Goal: Transaction & Acquisition: Purchase product/service

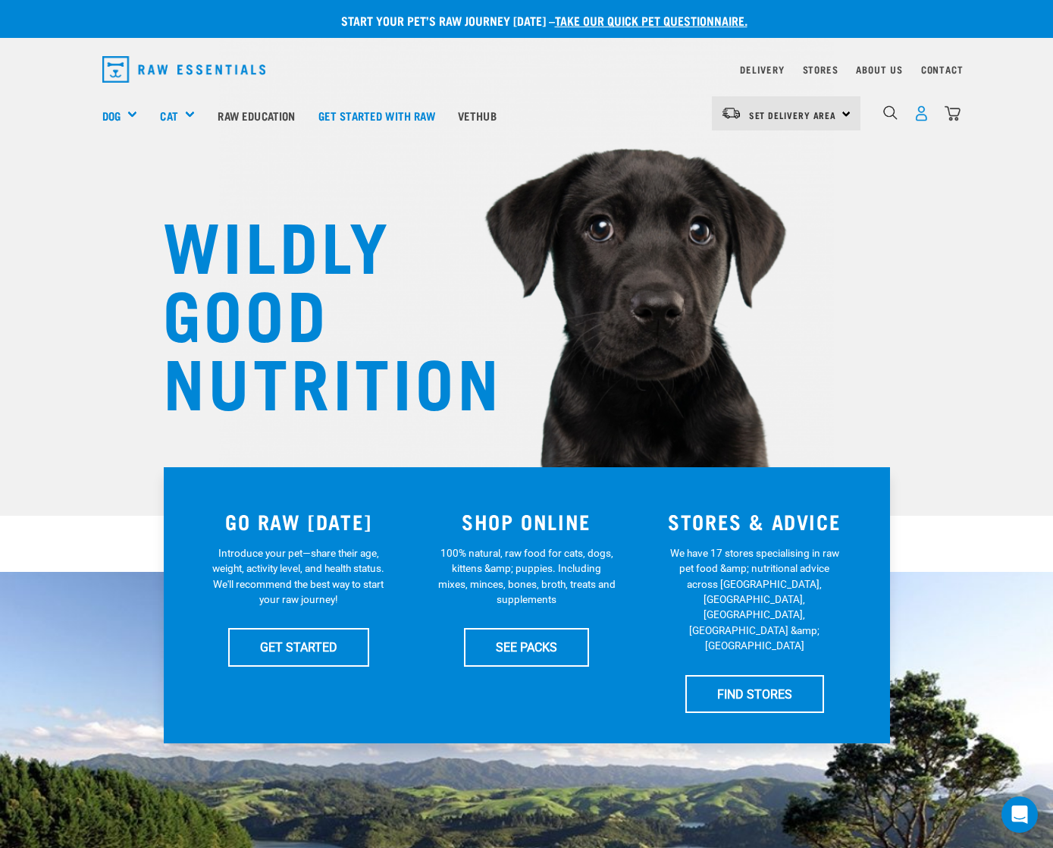
click at [919, 107] on img "dropdown navigation" at bounding box center [922, 113] width 16 height 16
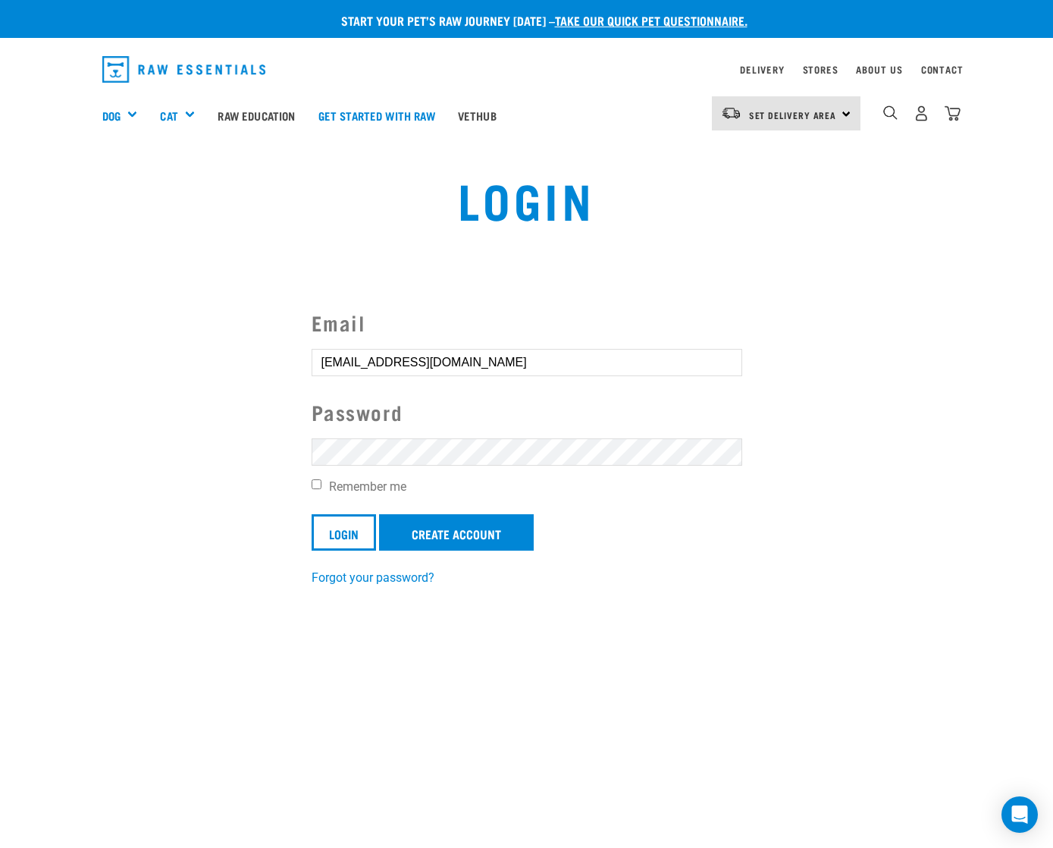
click at [318, 485] on input "Remember me" at bounding box center [317, 484] width 10 height 10
checkbox input "true"
click at [338, 529] on input "Login" at bounding box center [344, 532] width 64 height 36
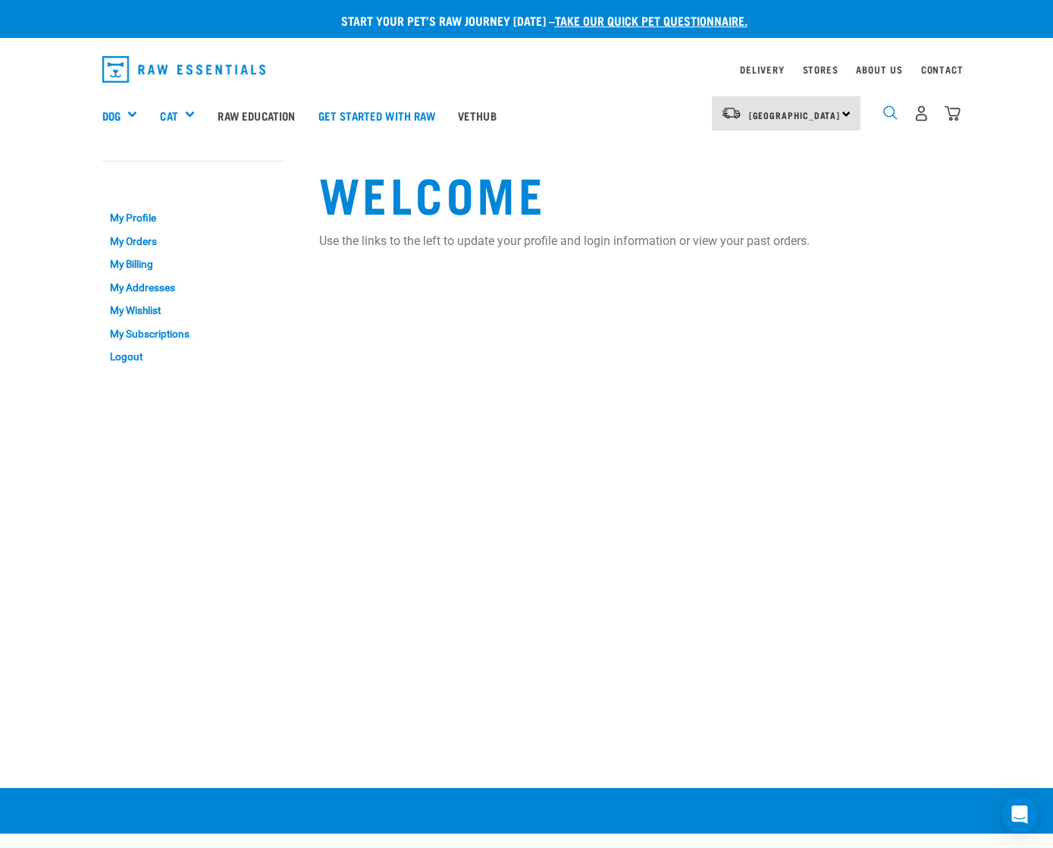
click at [890, 114] on img "dropdown navigation" at bounding box center [890, 112] width 14 height 14
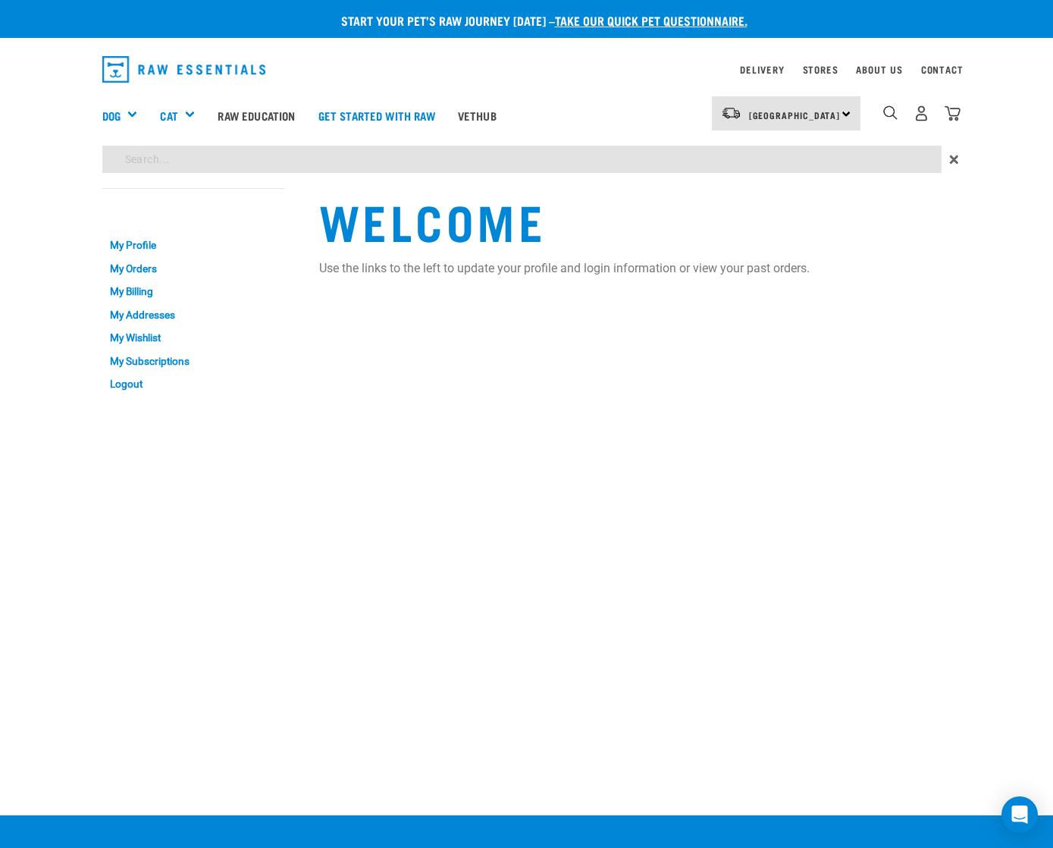
click at [692, 154] on input "search" at bounding box center [522, 159] width 840 height 27
type input "mince cubes"
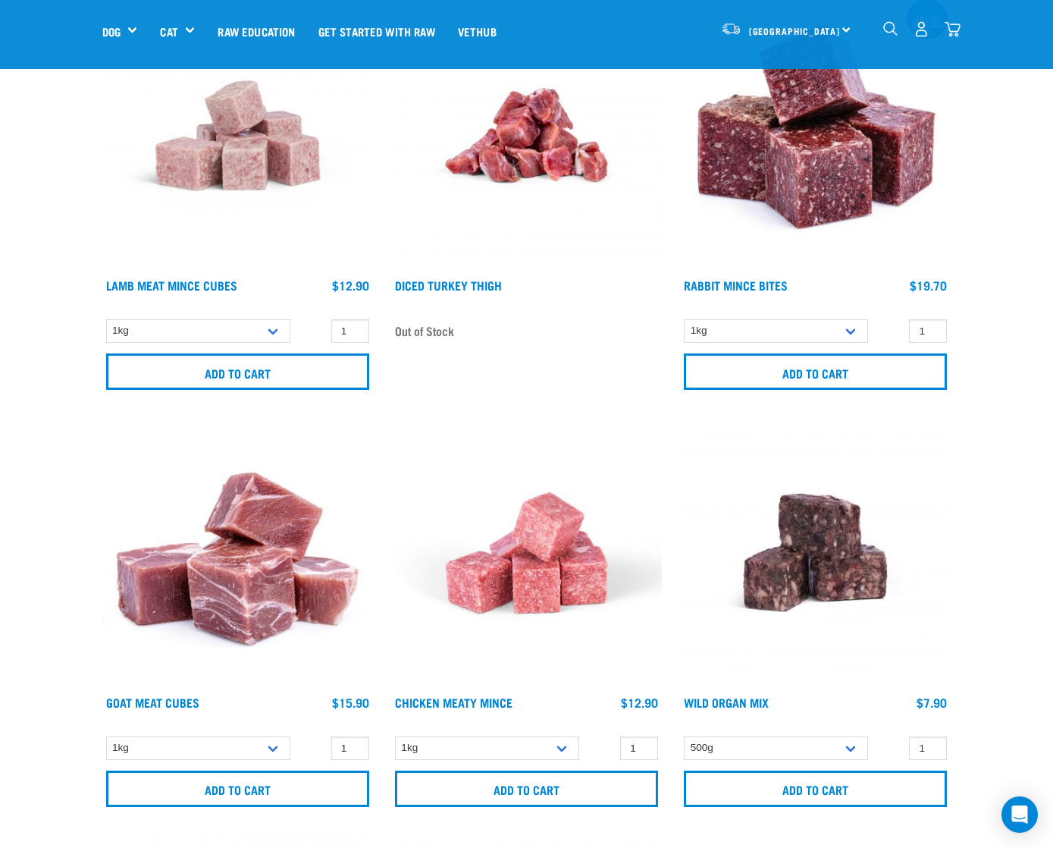
scroll to position [231, 0]
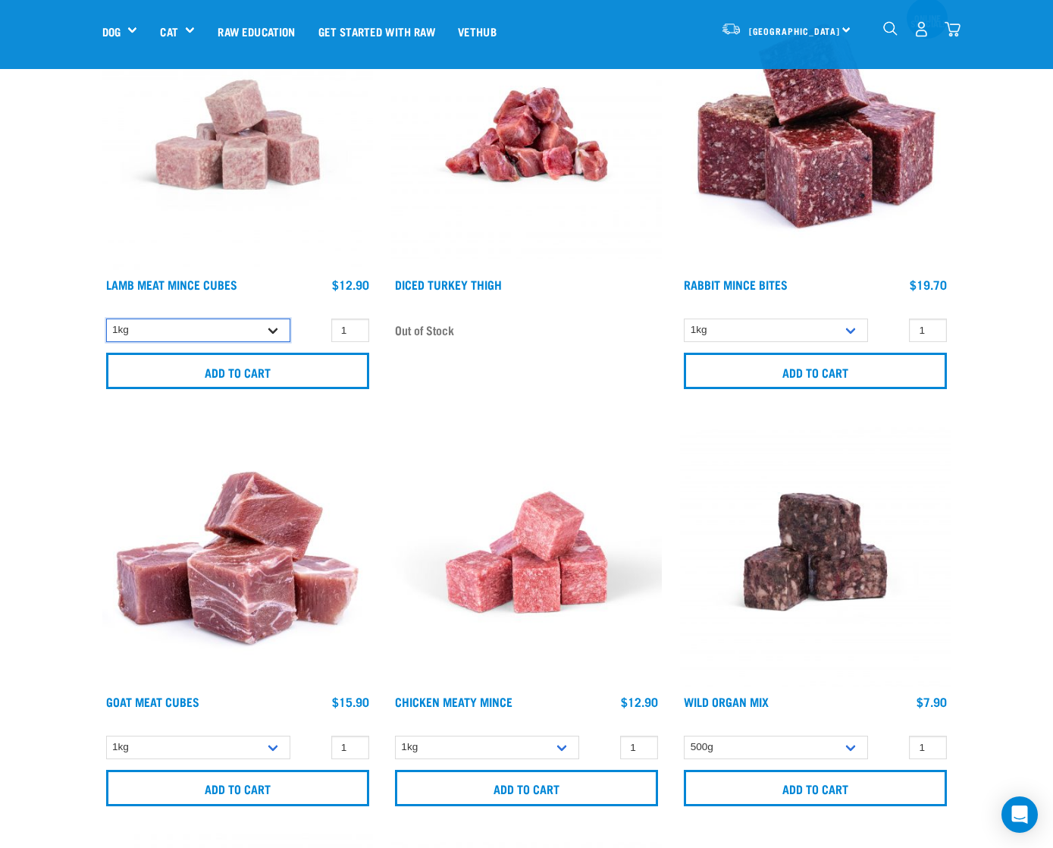
click at [240, 331] on select "1kg" at bounding box center [198, 331] width 184 height 24
click at [106, 319] on select "1kg" at bounding box center [198, 331] width 184 height 24
type input "2"
click at [347, 328] on input "2" at bounding box center [350, 331] width 38 height 24
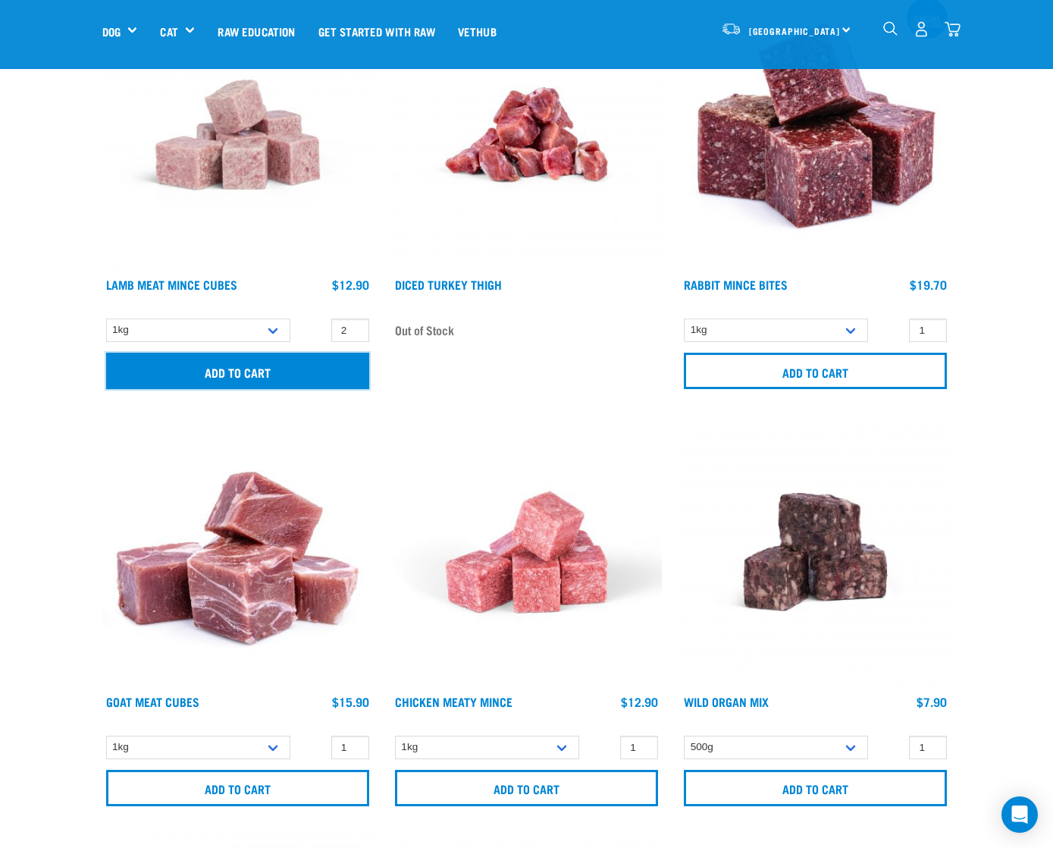
click at [309, 362] on input "Add to cart" at bounding box center [237, 371] width 263 height 36
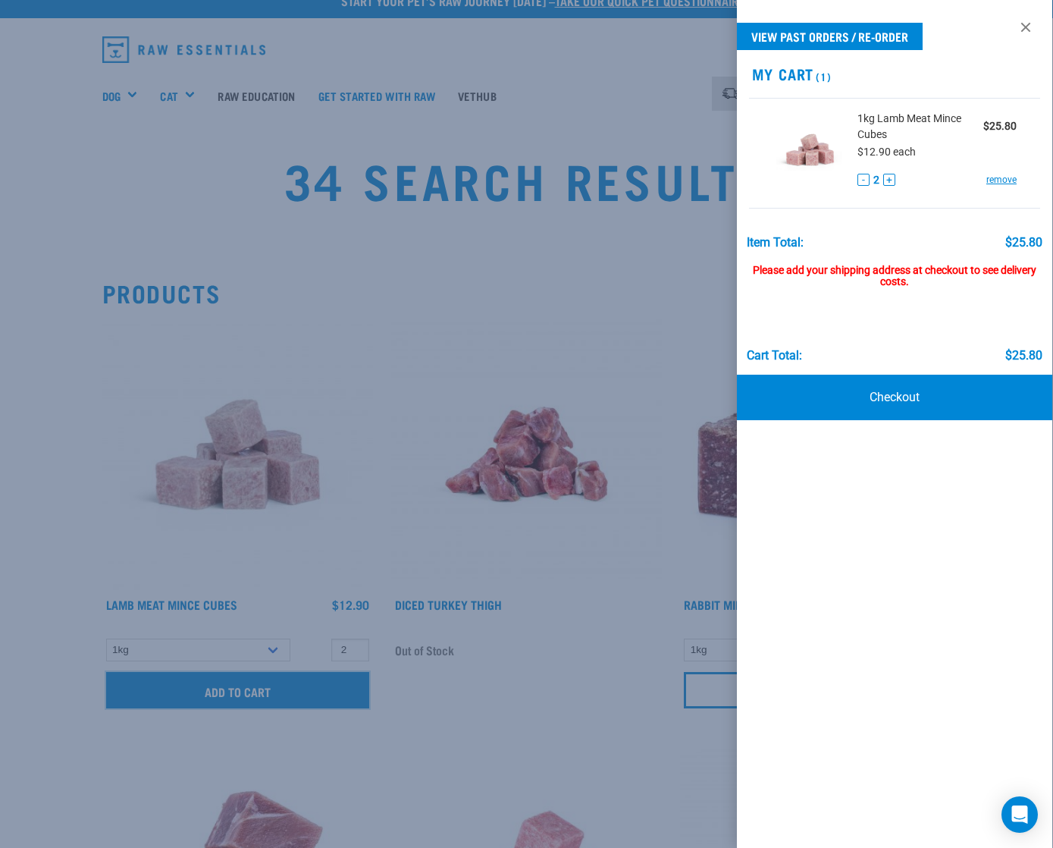
scroll to position [0, 0]
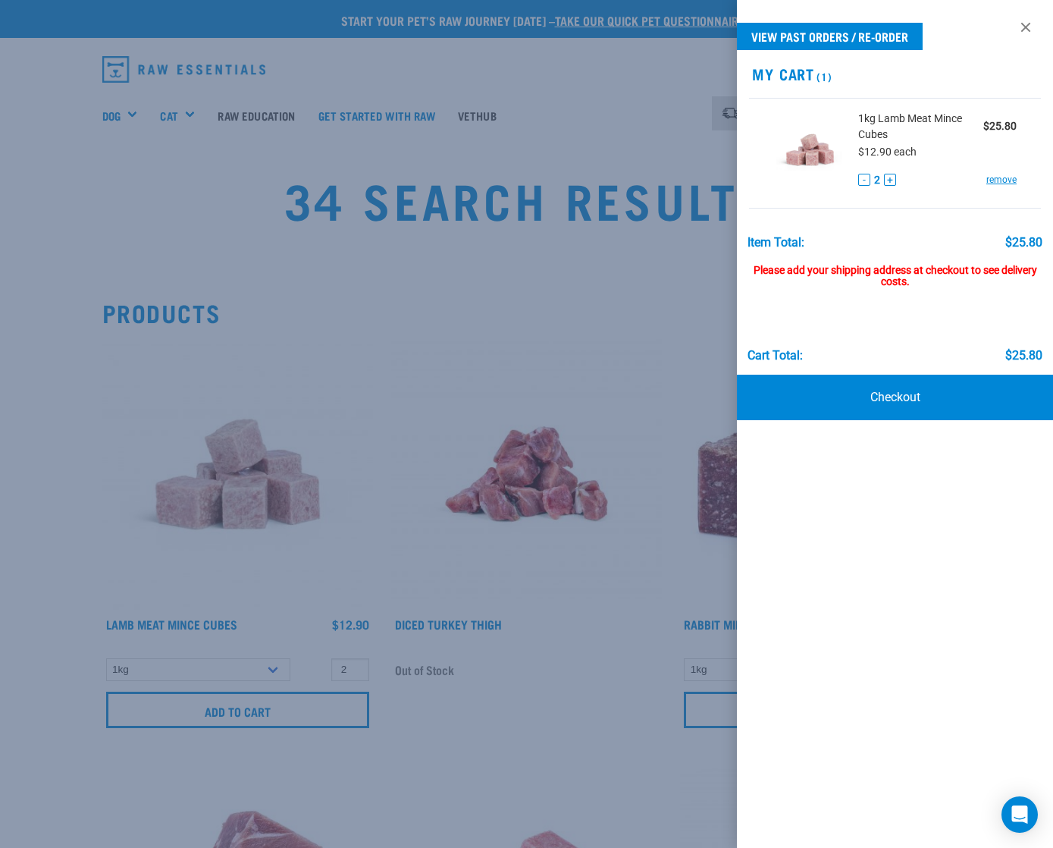
click at [581, 102] on div at bounding box center [526, 424] width 1053 height 848
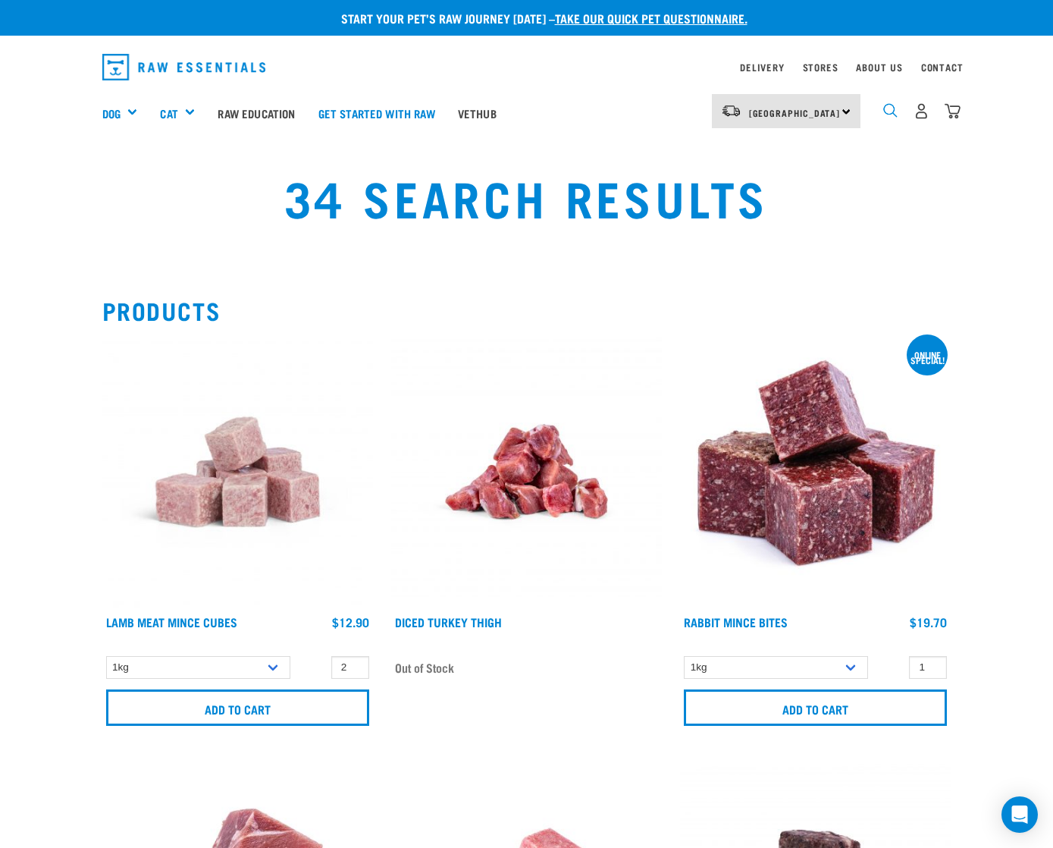
click at [894, 117] on img "dropdown navigation" at bounding box center [890, 110] width 14 height 14
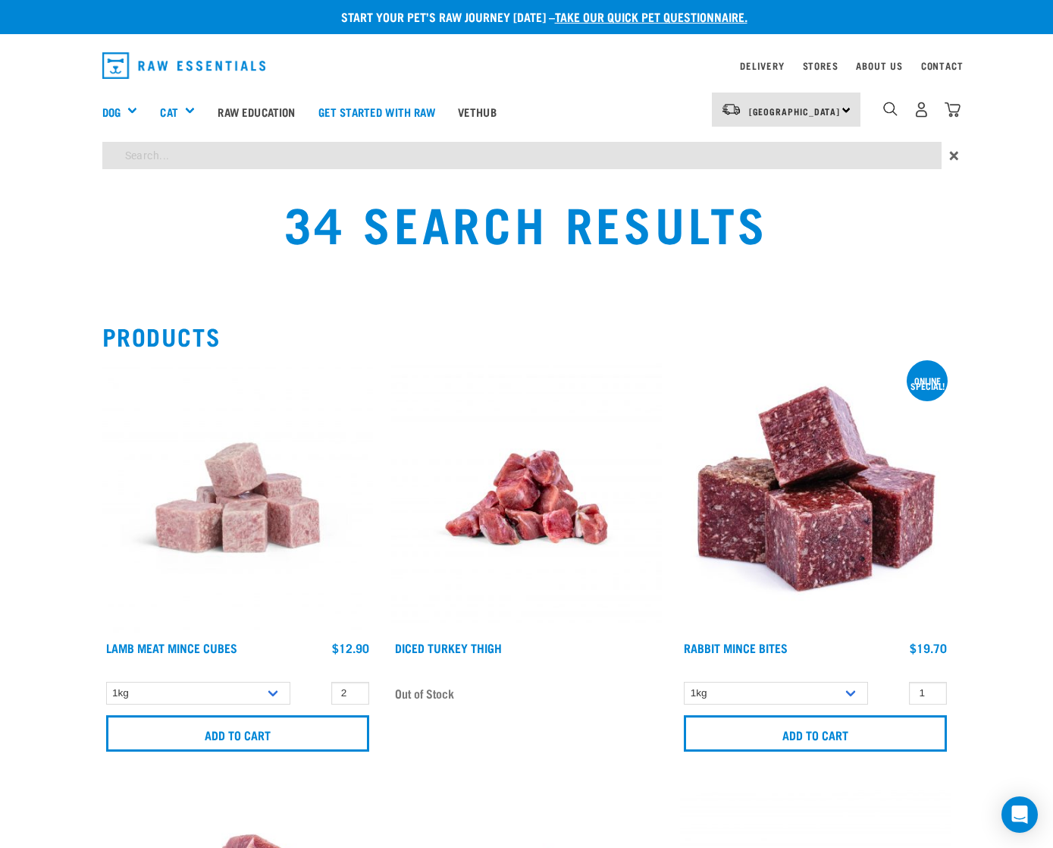
scroll to position [9, 0]
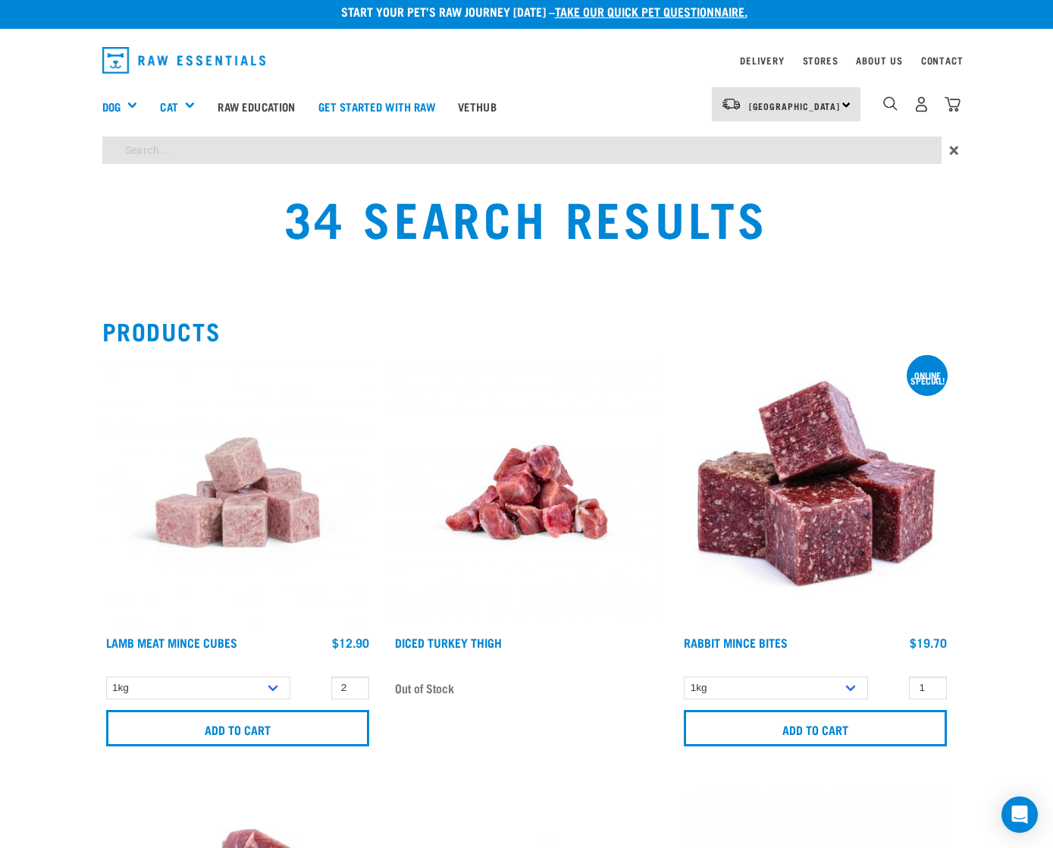
click at [490, 148] on input "search" at bounding box center [522, 150] width 840 height 27
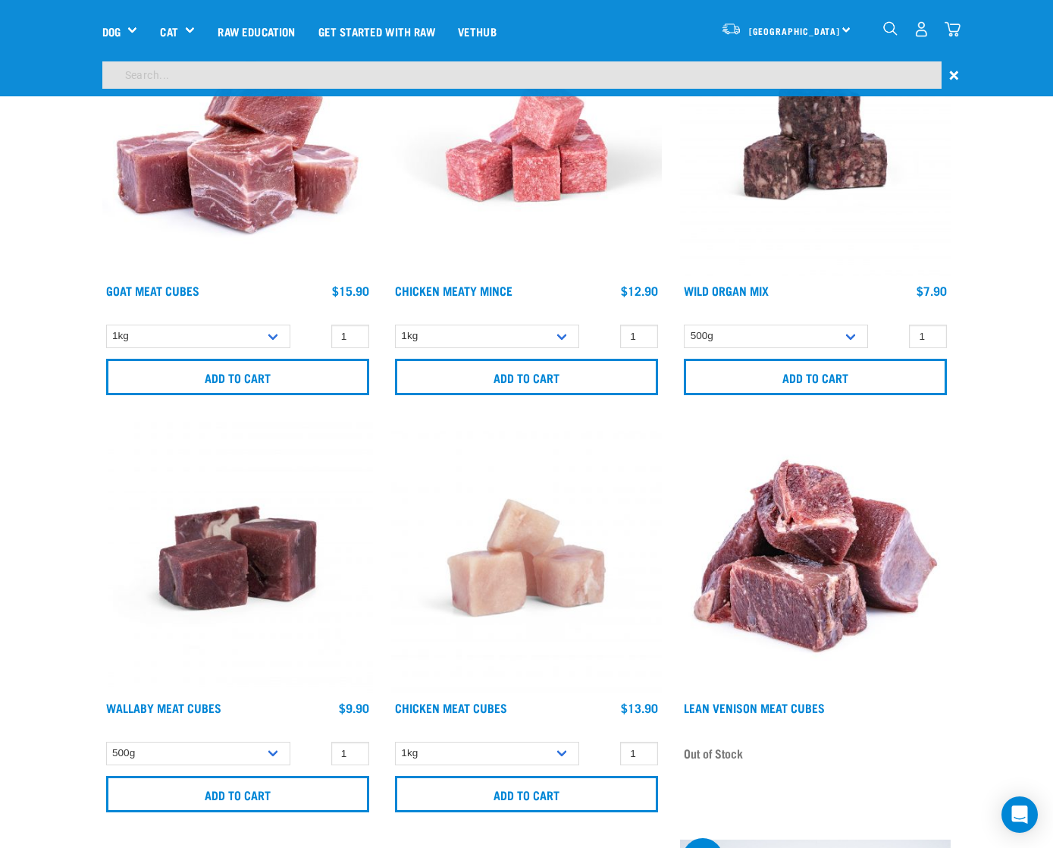
scroll to position [649, 0]
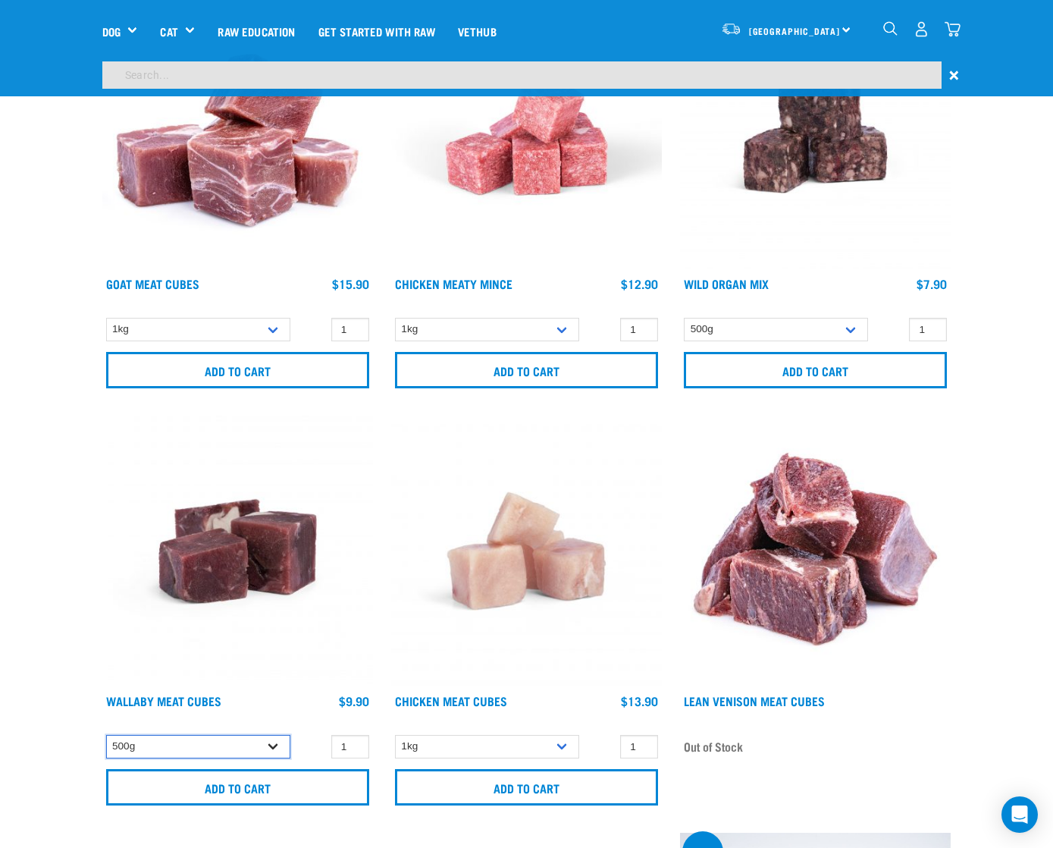
click at [278, 752] on select "500g" at bounding box center [198, 747] width 184 height 24
click at [106, 735] on select "500g" at bounding box center [198, 747] width 184 height 24
click at [347, 746] on input "1" at bounding box center [350, 747] width 38 height 24
click at [356, 742] on input "2" at bounding box center [350, 747] width 38 height 24
click at [356, 742] on input "3" at bounding box center [350, 747] width 38 height 24
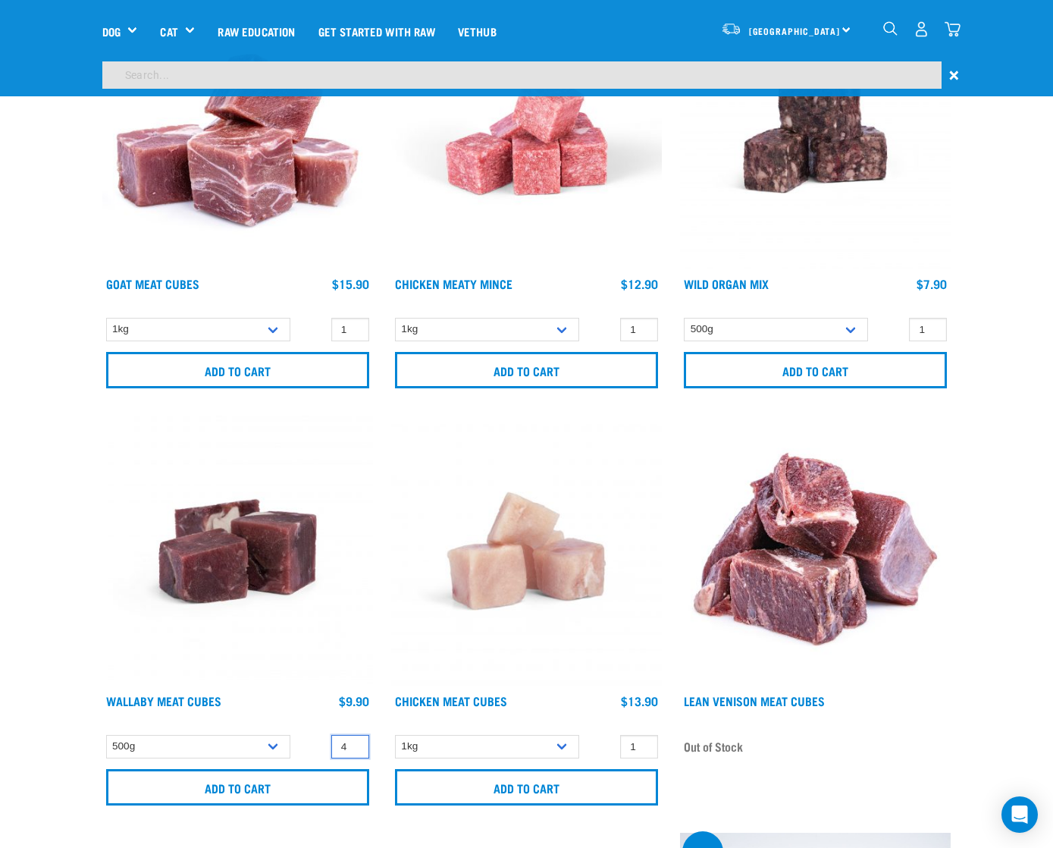
type input "4"
click at [356, 742] on input "4" at bounding box center [350, 747] width 38 height 24
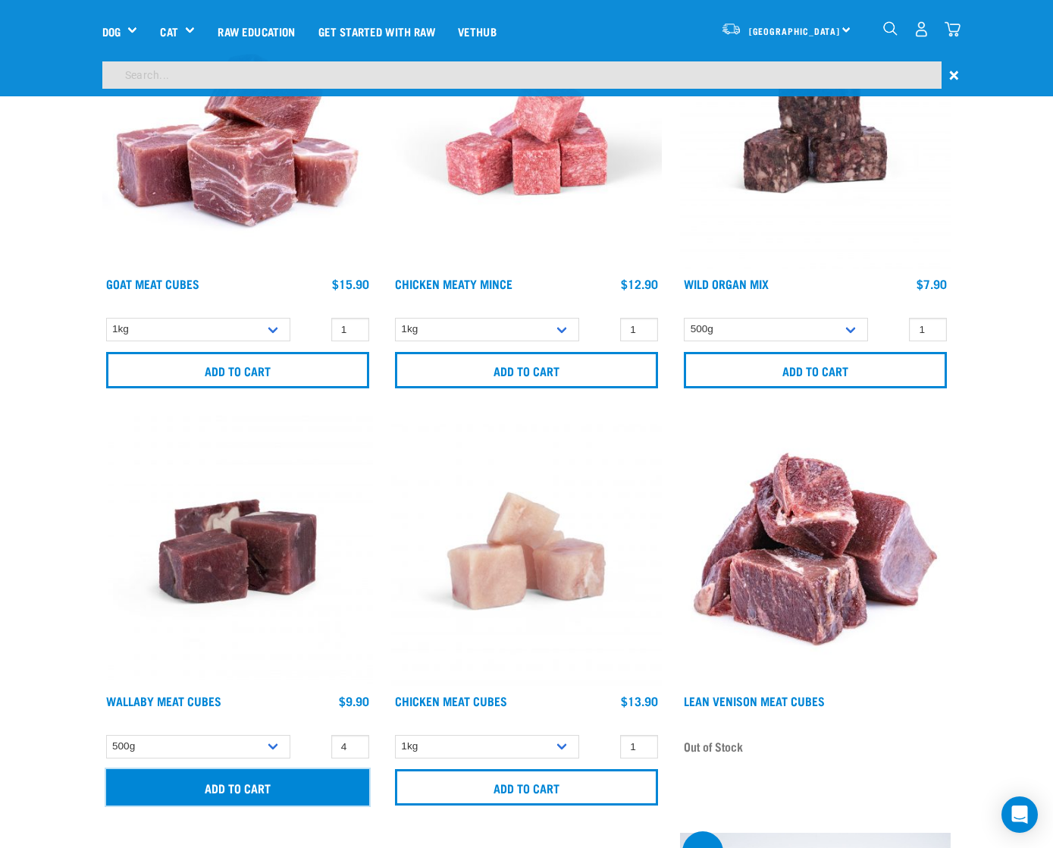
click at [311, 787] on input "Add to cart" at bounding box center [237, 787] width 263 height 36
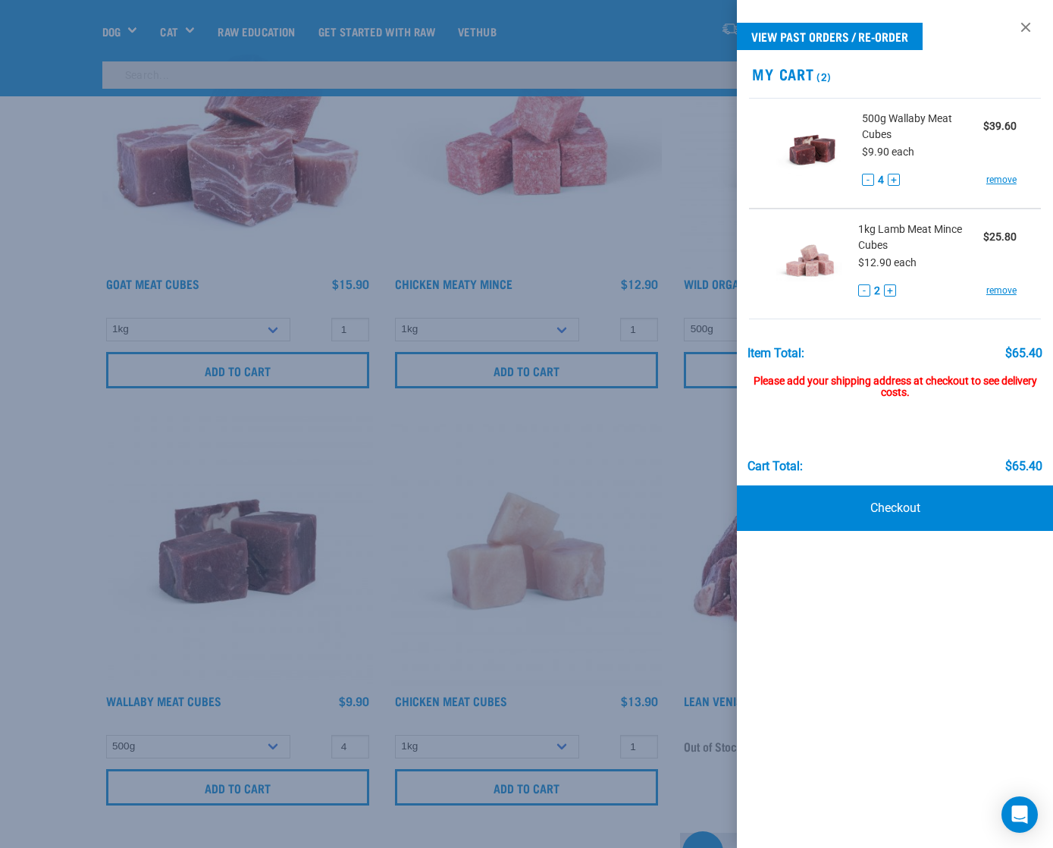
click at [381, 474] on div at bounding box center [526, 424] width 1053 height 848
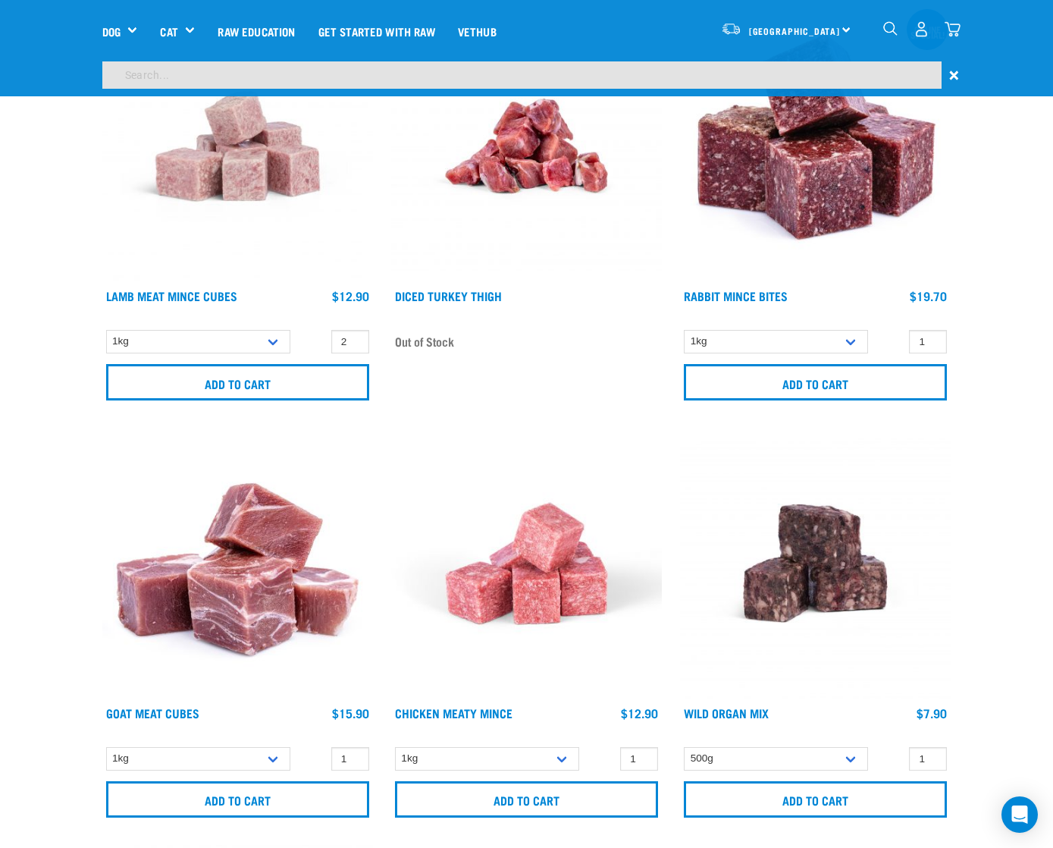
scroll to position [0, 0]
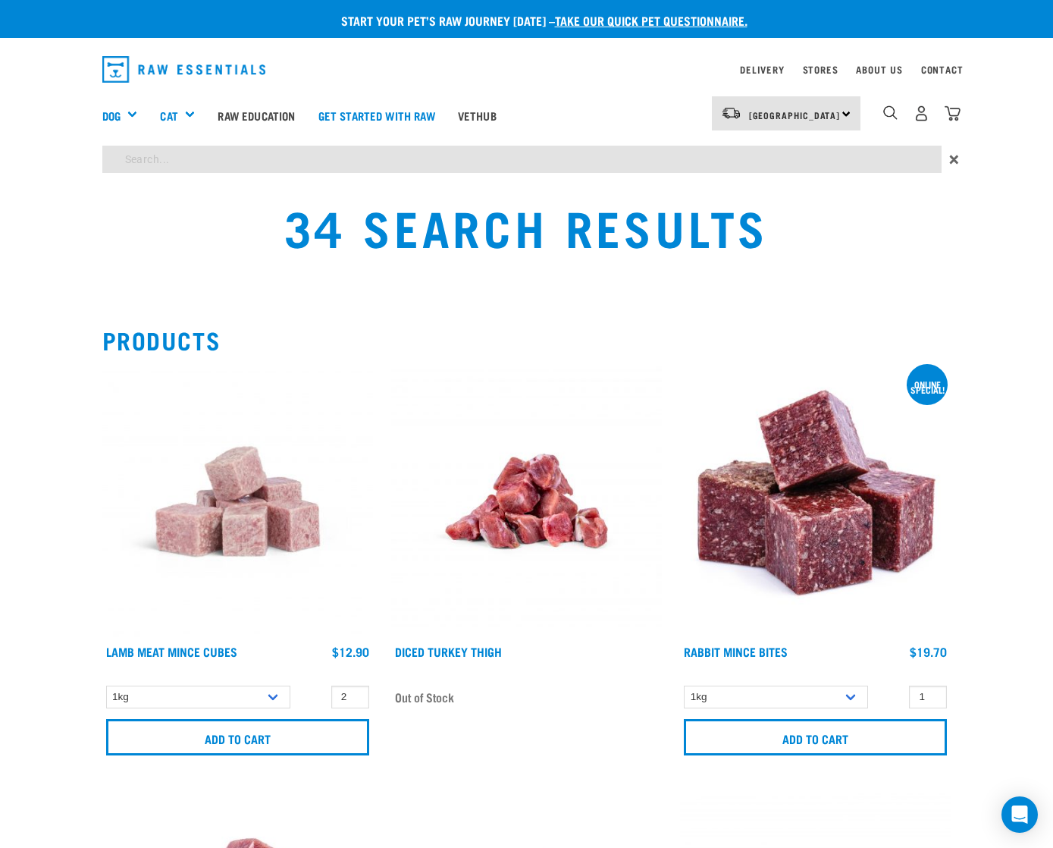
click at [383, 158] on input "search" at bounding box center [522, 159] width 840 height 27
type input "wild venison"
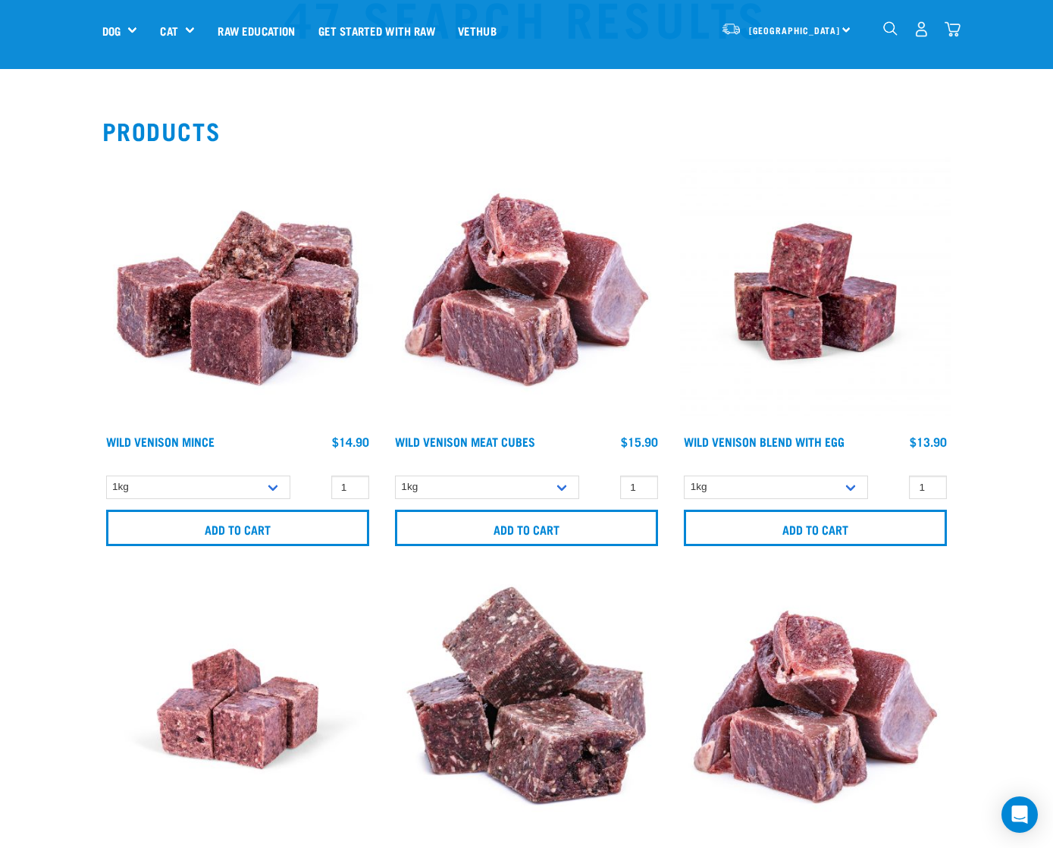
scroll to position [77, 0]
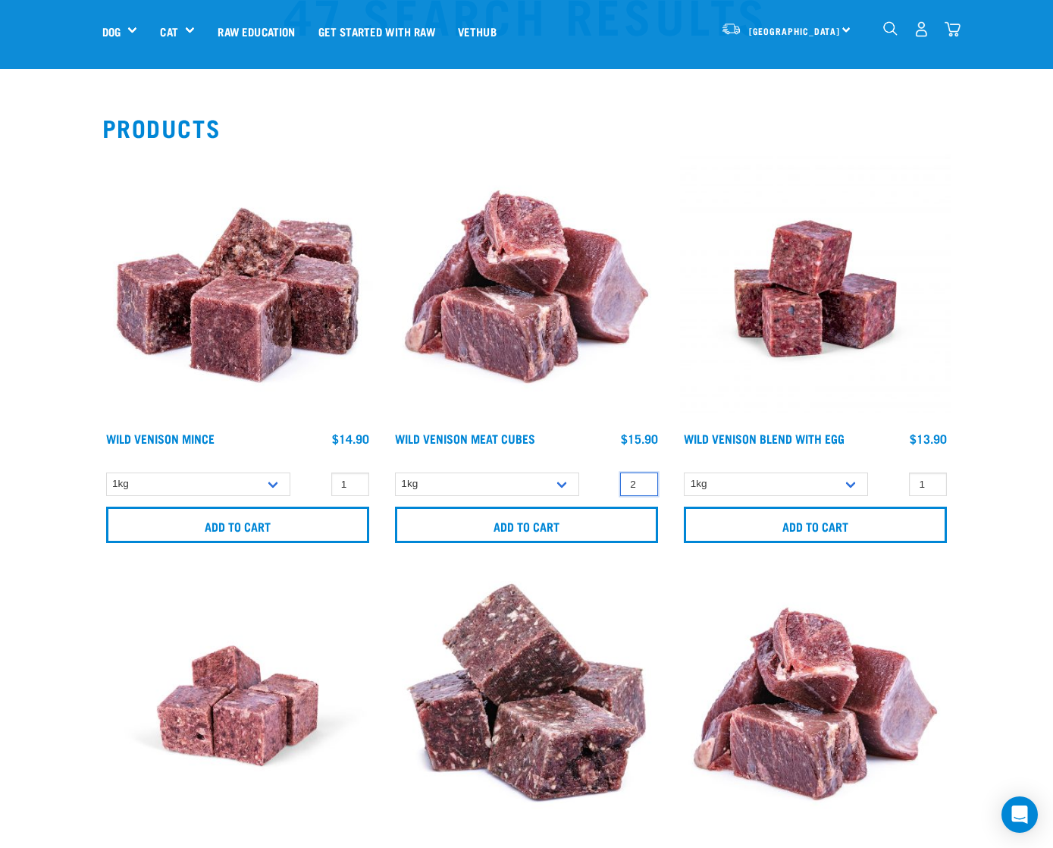
type input "2"
click at [644, 481] on input "2" at bounding box center [639, 484] width 38 height 24
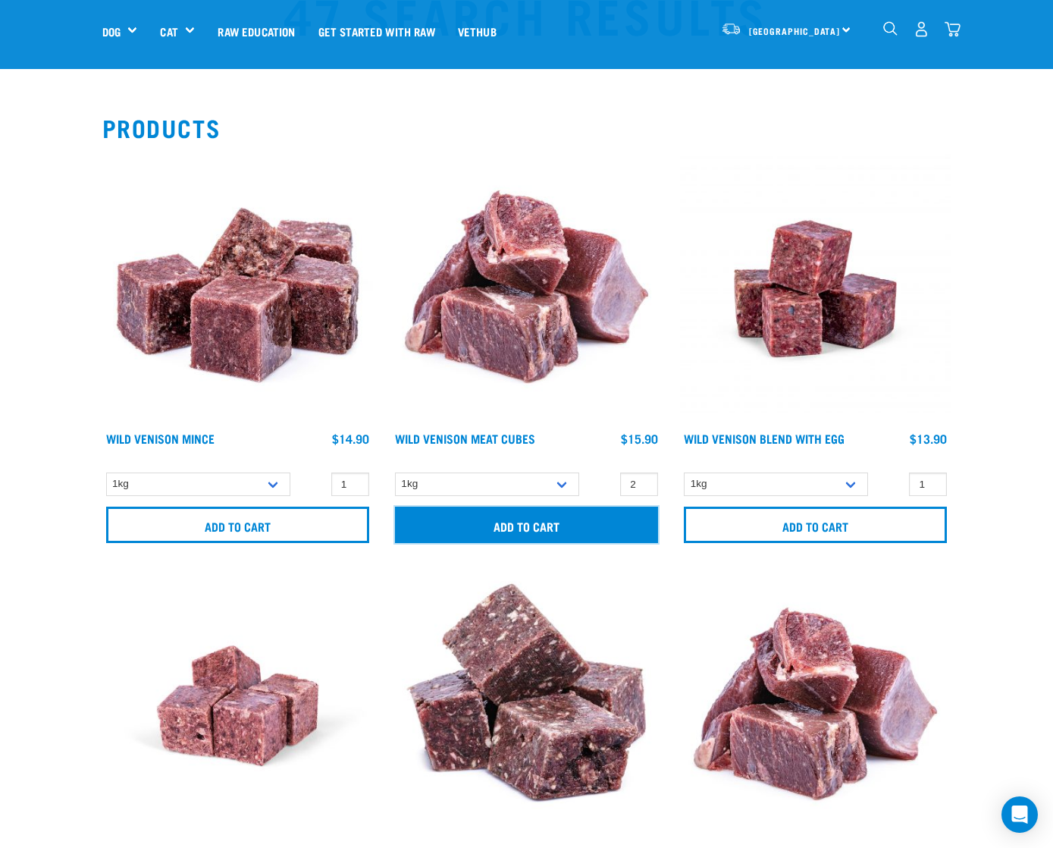
click at [608, 515] on input "Add to cart" at bounding box center [526, 525] width 263 height 36
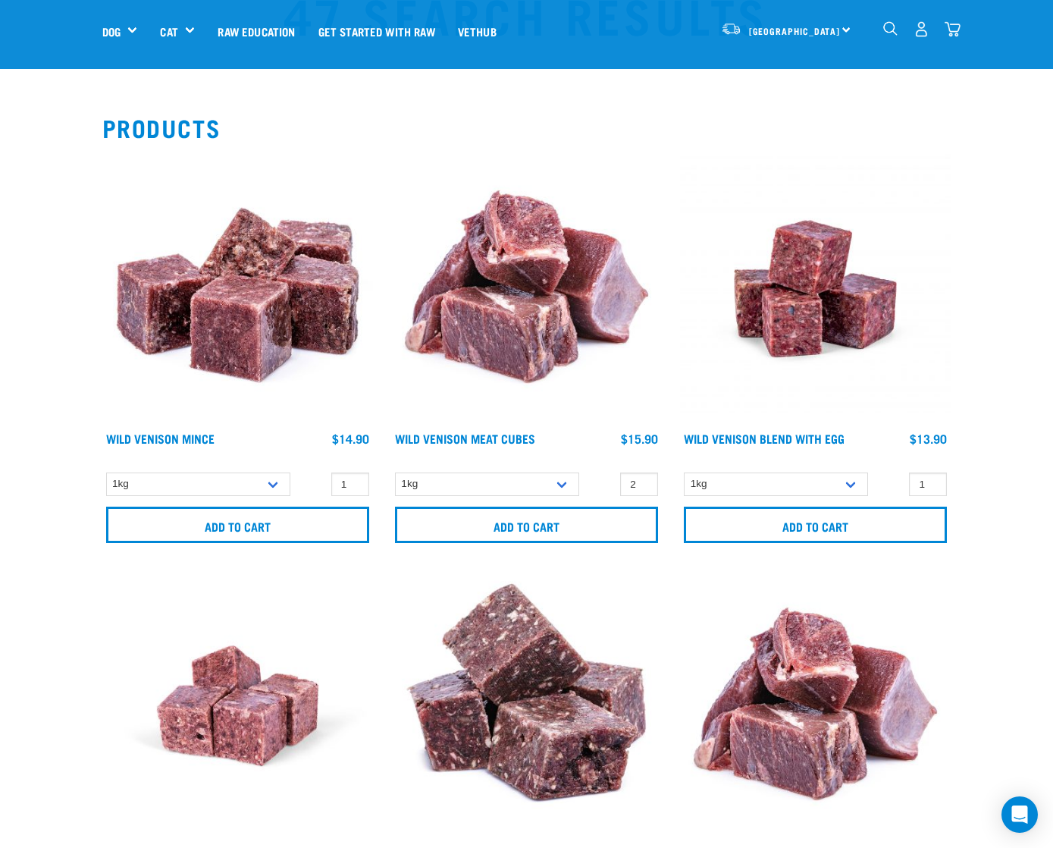
click at [952, 33] on img "dropdown navigation" at bounding box center [953, 29] width 16 height 16
click at [956, 35] on img "dropdown navigation" at bounding box center [953, 29] width 16 height 16
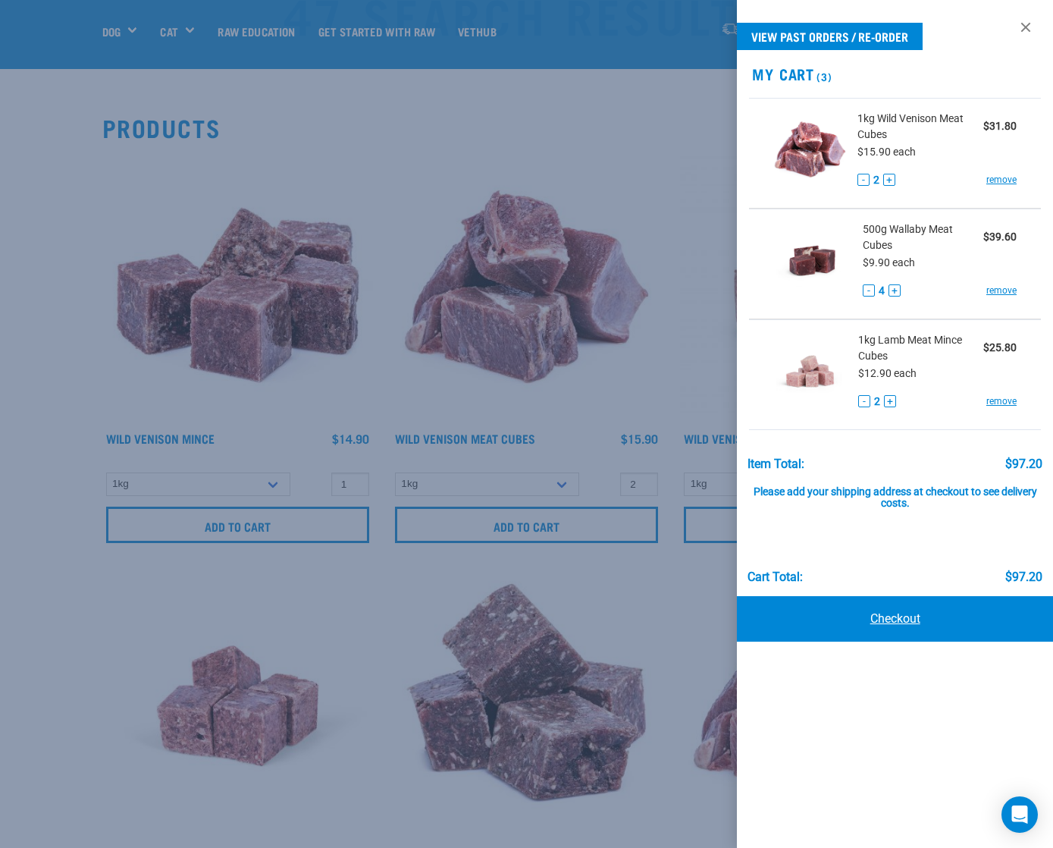
click at [875, 616] on link "Checkout" at bounding box center [895, 619] width 316 height 46
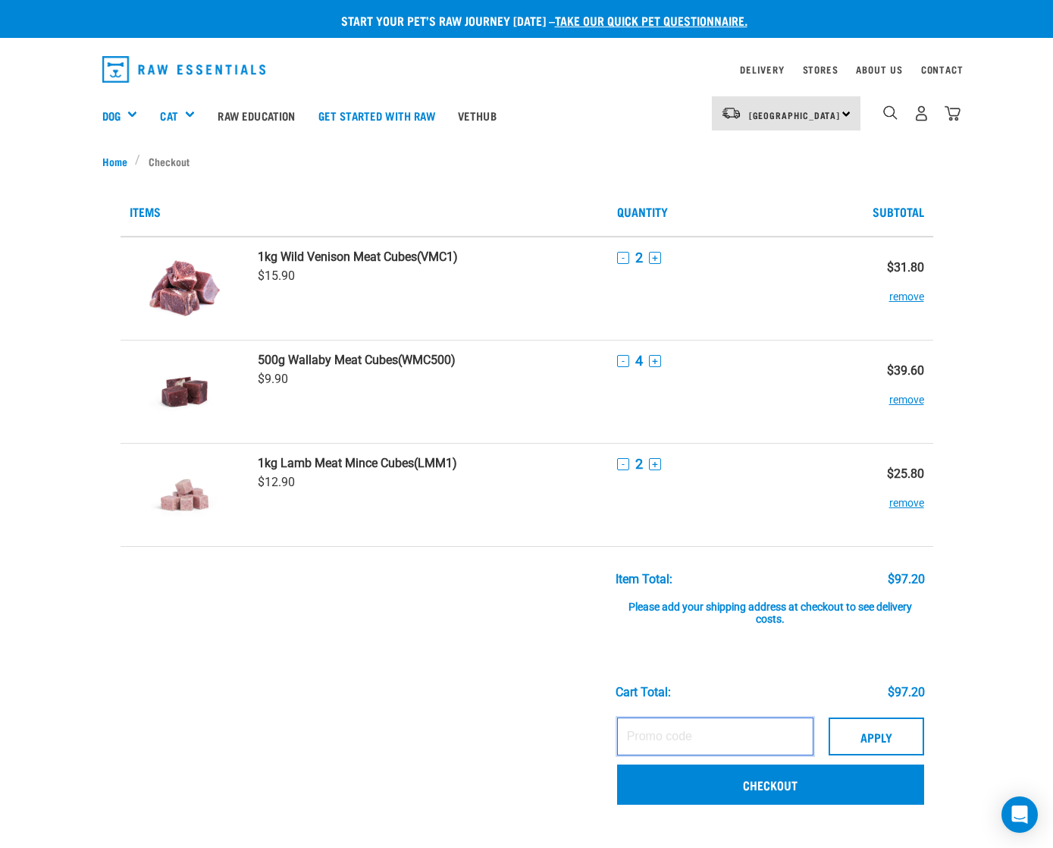
click at [720, 739] on input "text" at bounding box center [715, 736] width 196 height 38
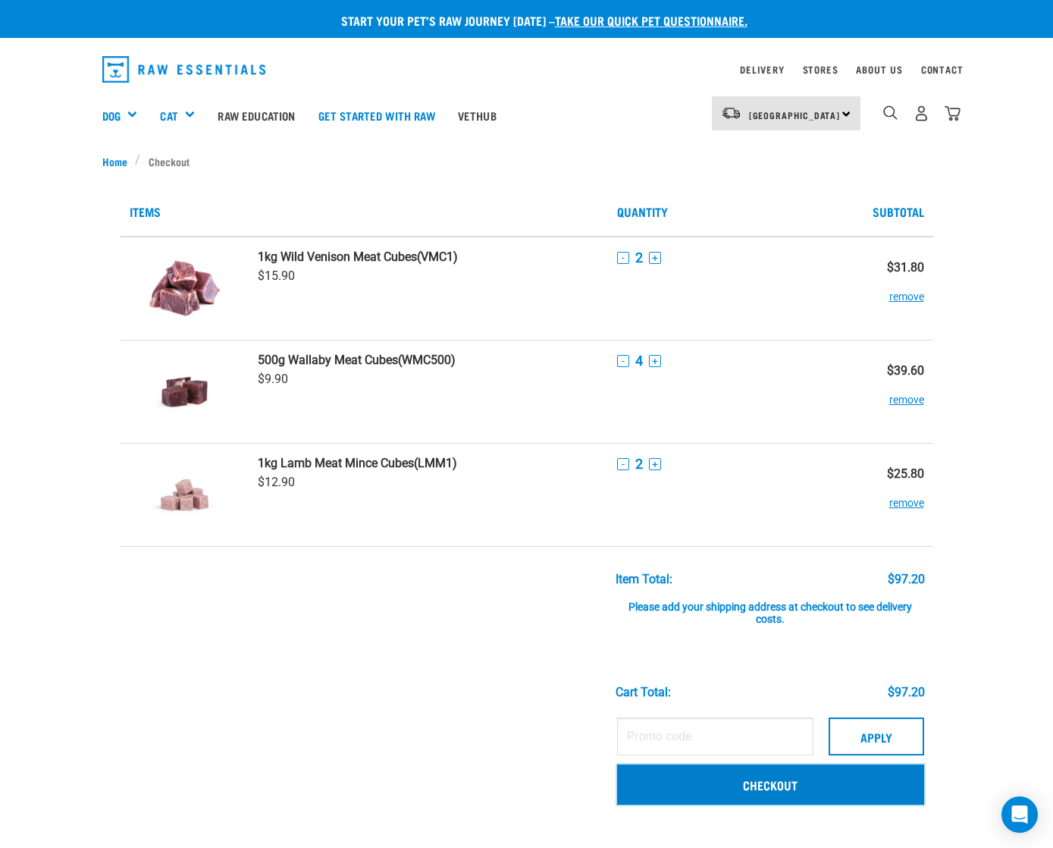
click at [809, 784] on link "Checkout" at bounding box center [770, 783] width 307 height 39
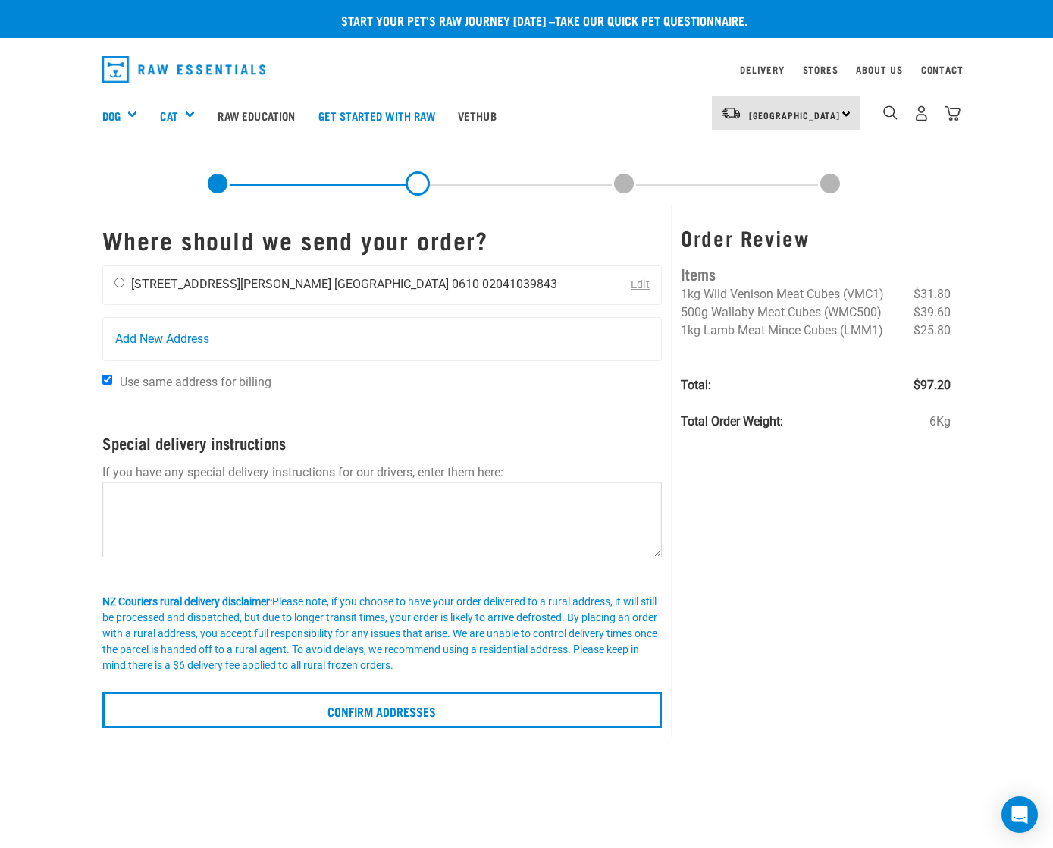
click at [126, 289] on div "Piera g 100 Gloria Avenue Auckland 0610 02041039843" at bounding box center [336, 285] width 466 height 38
click at [334, 284] on li "Auckland 0610" at bounding box center [406, 284] width 145 height 14
click at [122, 279] on input "radio" at bounding box center [120, 283] width 10 height 10
radio input "true"
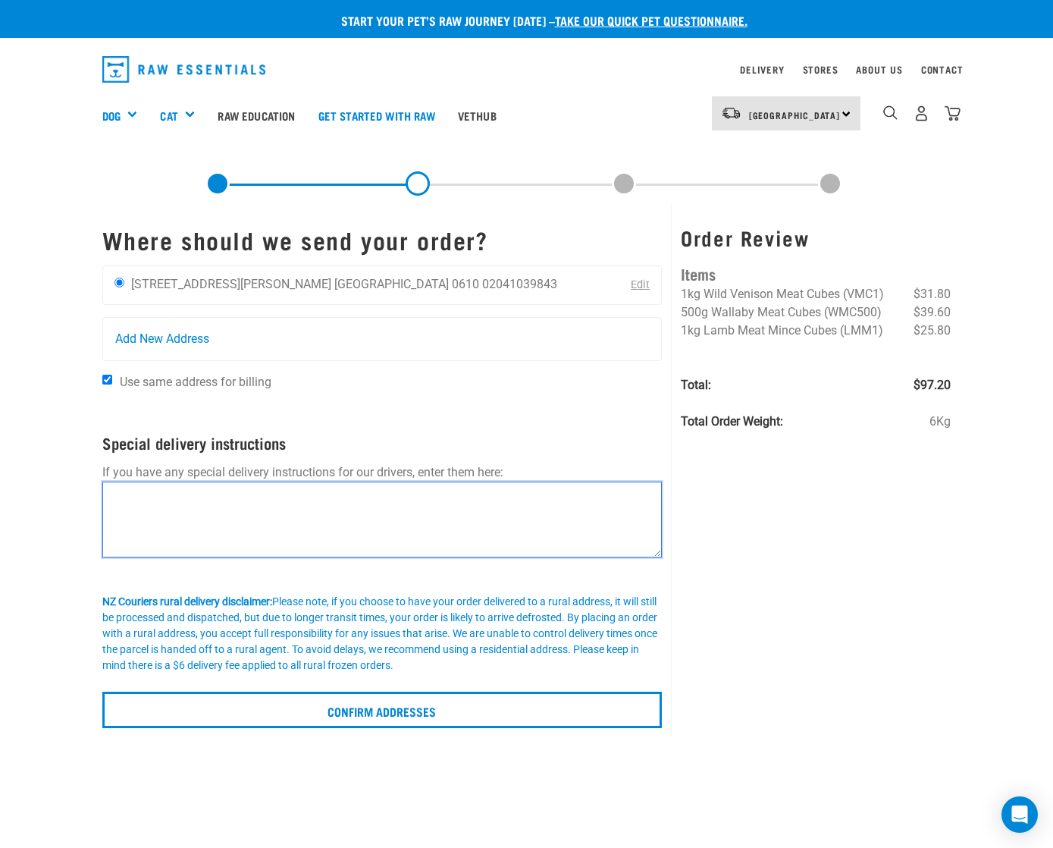
click at [258, 510] on textarea at bounding box center [382, 520] width 560 height 76
type textarea "C"
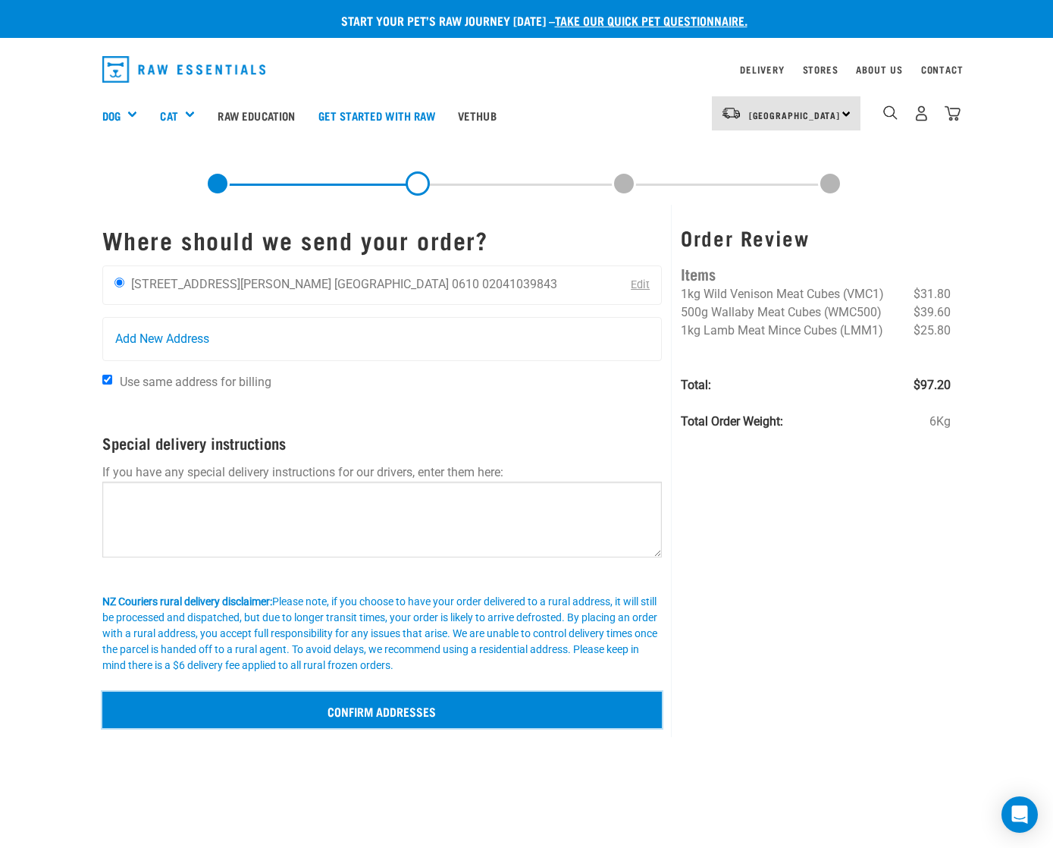
click at [483, 705] on input "Confirm addresses" at bounding box center [382, 710] width 560 height 36
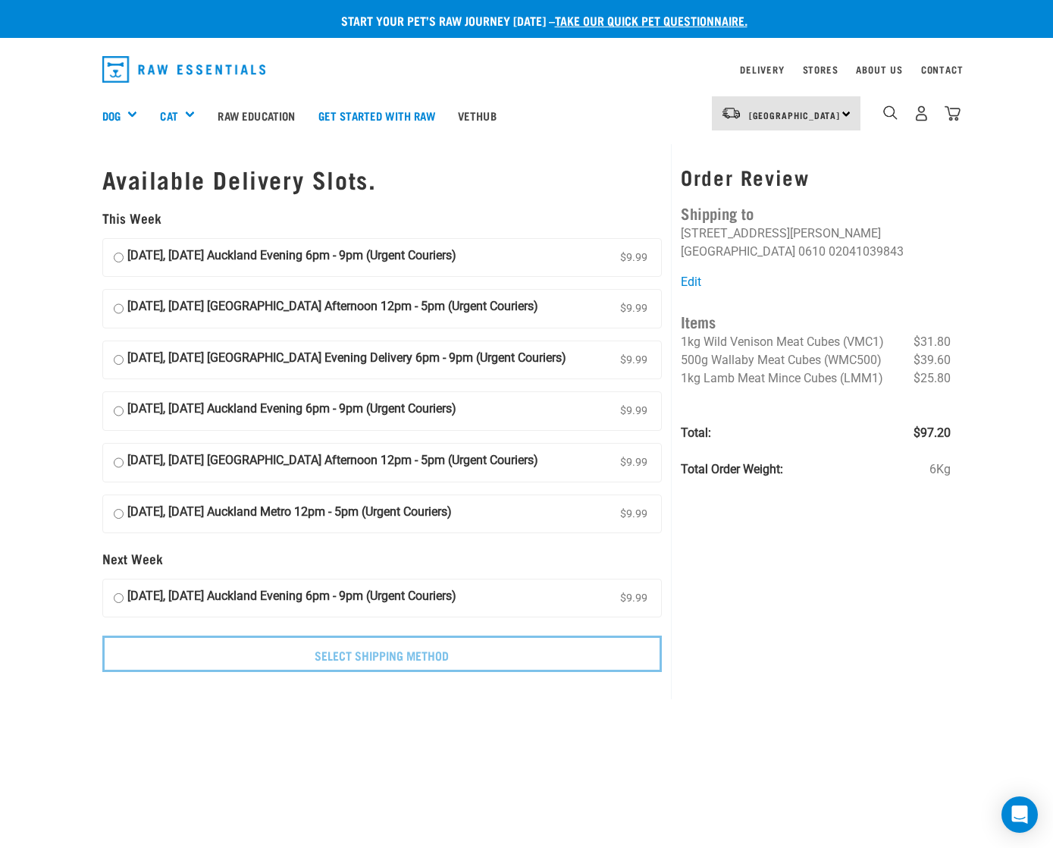
click at [118, 256] on input "07 October, Tuesday Auckland Evening 6pm - 9pm (Urgent Couriers) $9.99" at bounding box center [119, 257] width 10 height 23
radio input "true"
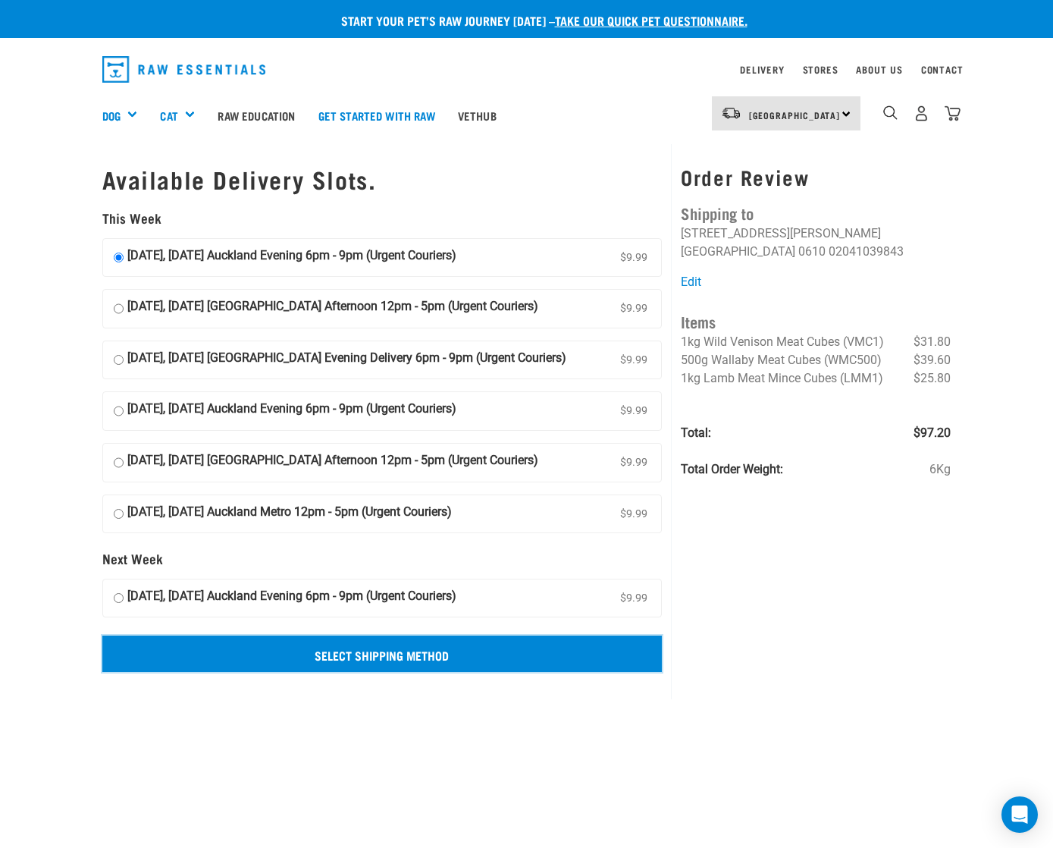
click at [463, 648] on input "Select Shipping Method" at bounding box center [382, 654] width 560 height 36
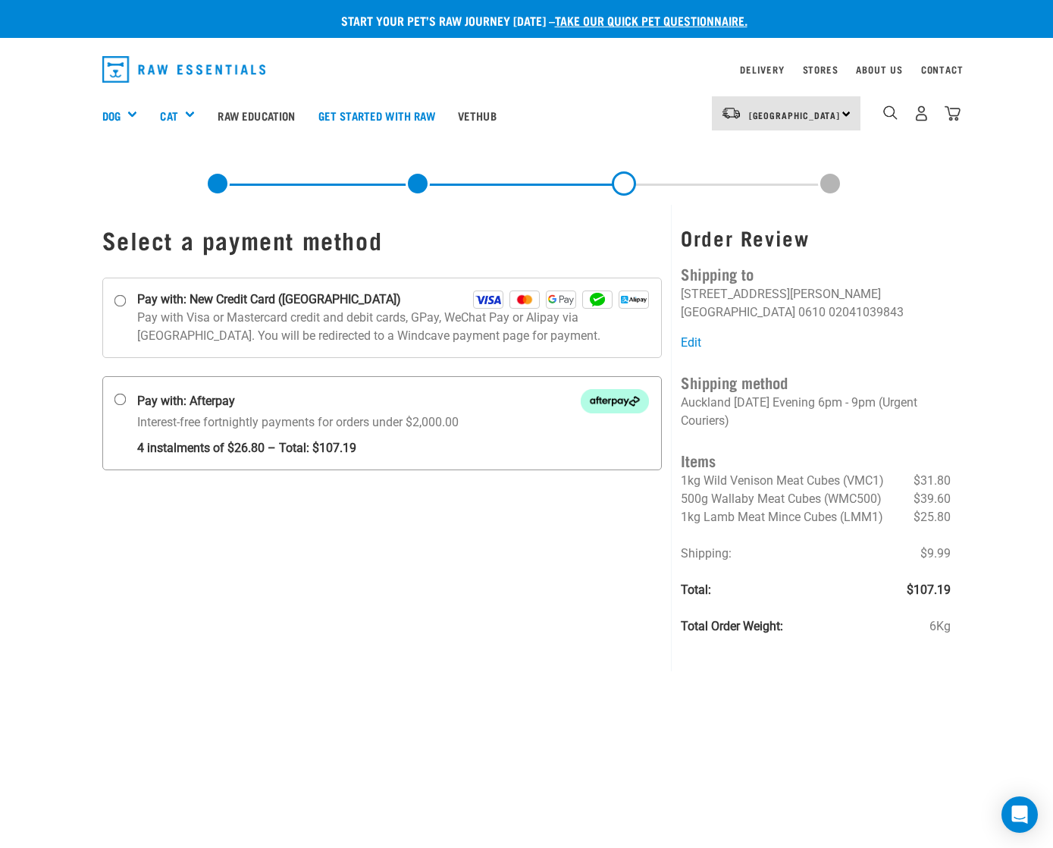
click at [157, 398] on strong "Pay with: Afterpay" at bounding box center [186, 401] width 98 height 18
click at [126, 398] on input "Pay with: Afterpay Interest-free fortnightly payments for orders under $2,000.00" at bounding box center [120, 399] width 12 height 12
radio input "true"
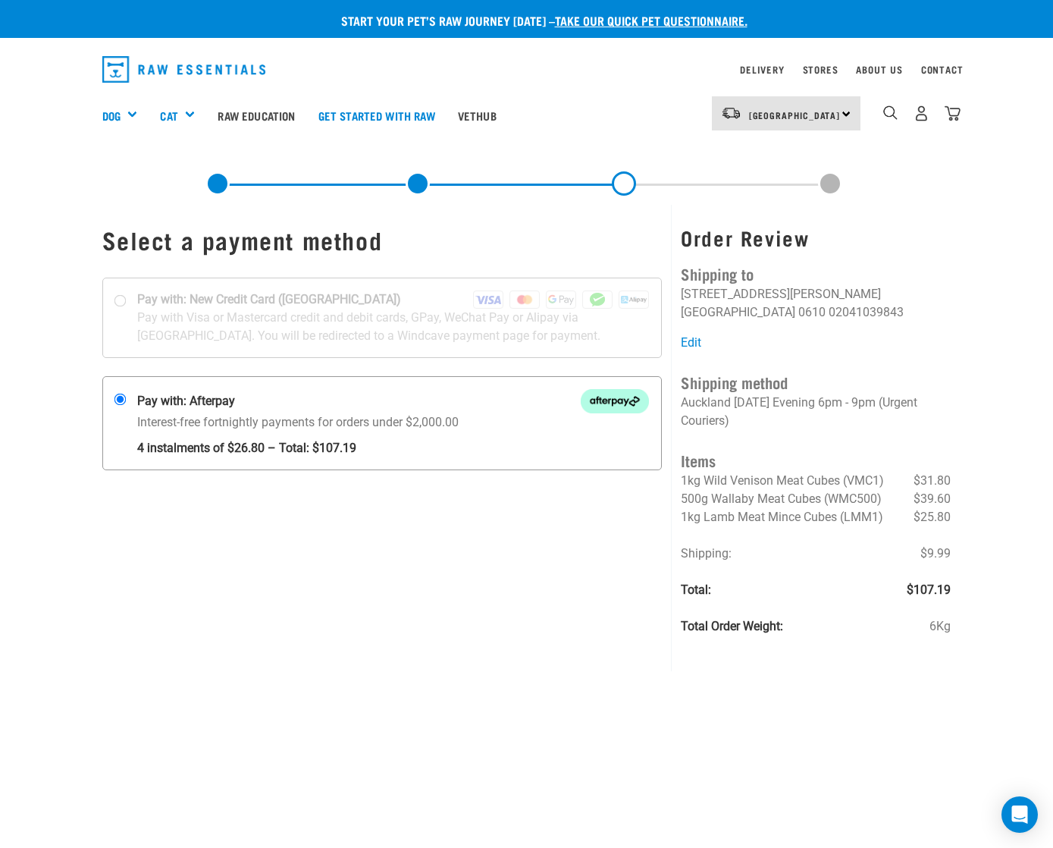
click at [637, 399] on img at bounding box center [615, 401] width 68 height 24
click at [126, 399] on input "Pay with: Afterpay Interest-free fortnightly payments for orders under $2,000.00" at bounding box center [120, 399] width 12 height 12
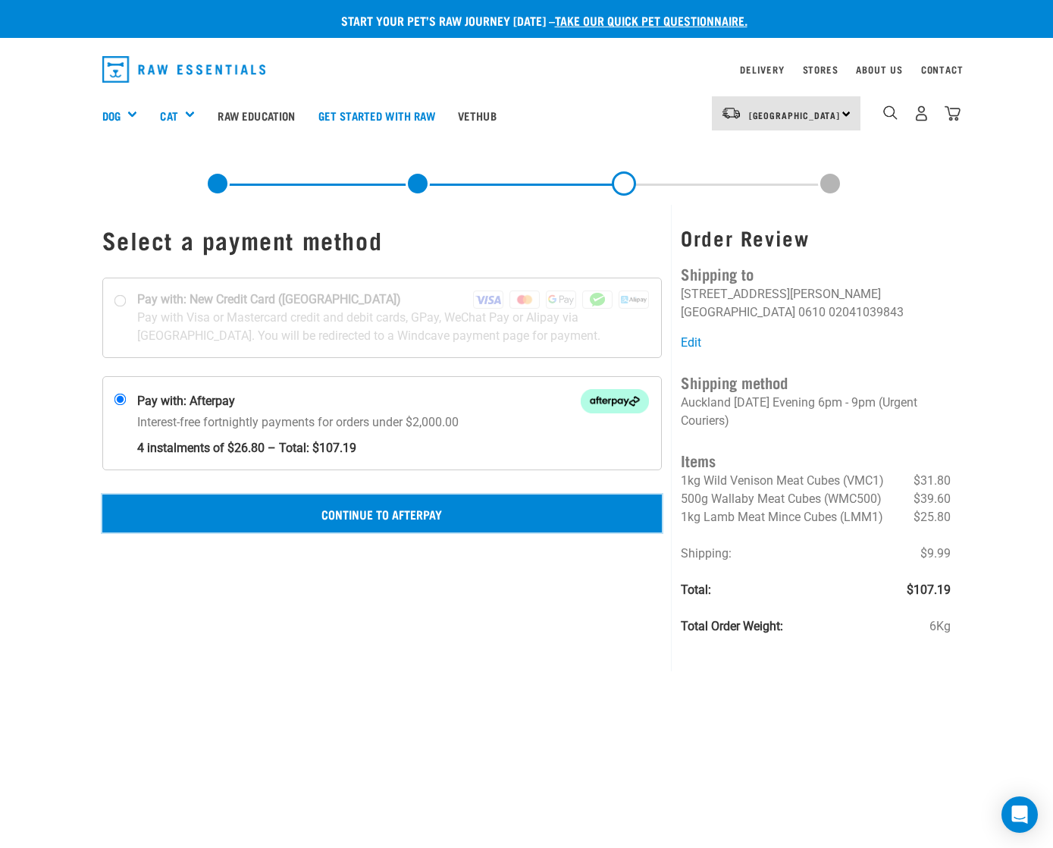
click at [437, 515] on button "Continue to Afterpay" at bounding box center [382, 513] width 560 height 38
click at [501, 511] on button "Confirm Payment" at bounding box center [382, 513] width 560 height 38
